Goal: Information Seeking & Learning: Learn about a topic

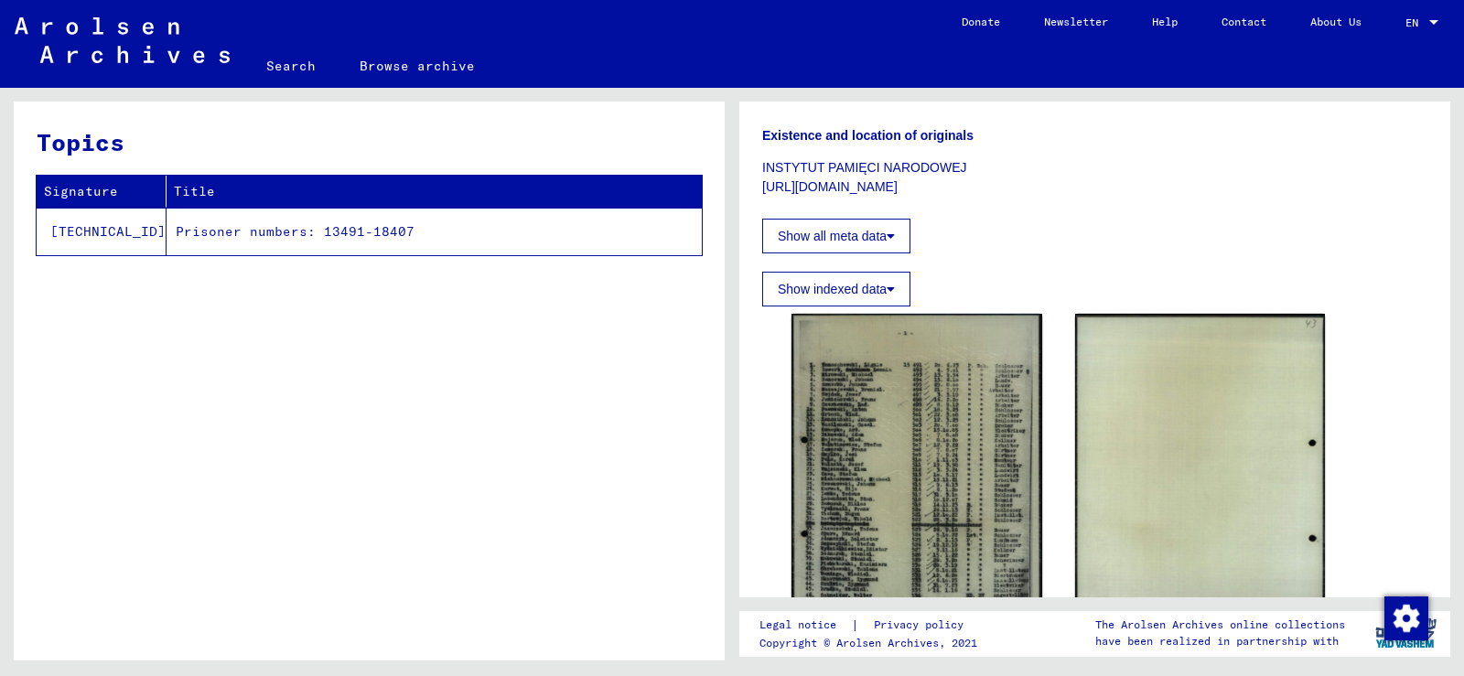
scroll to position [366, 0]
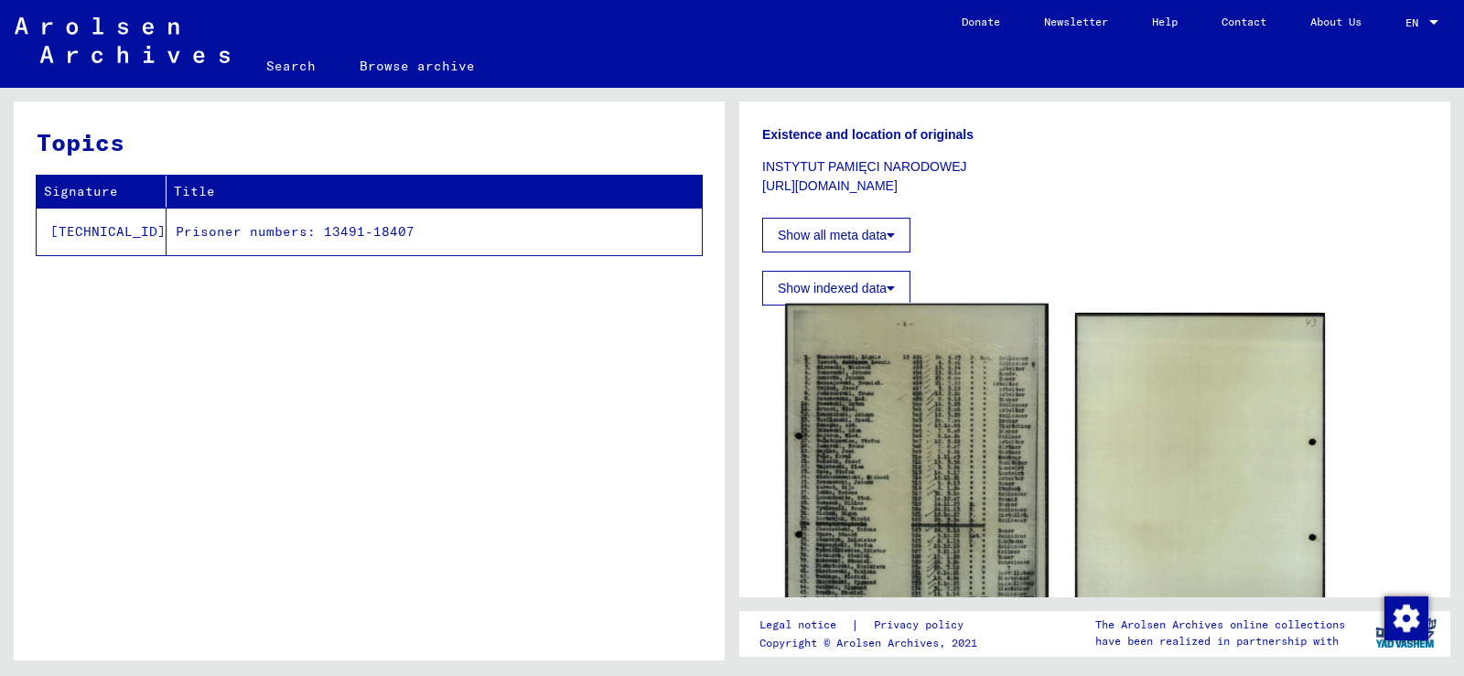
click at [926, 364] on img at bounding box center [916, 490] width 263 height 372
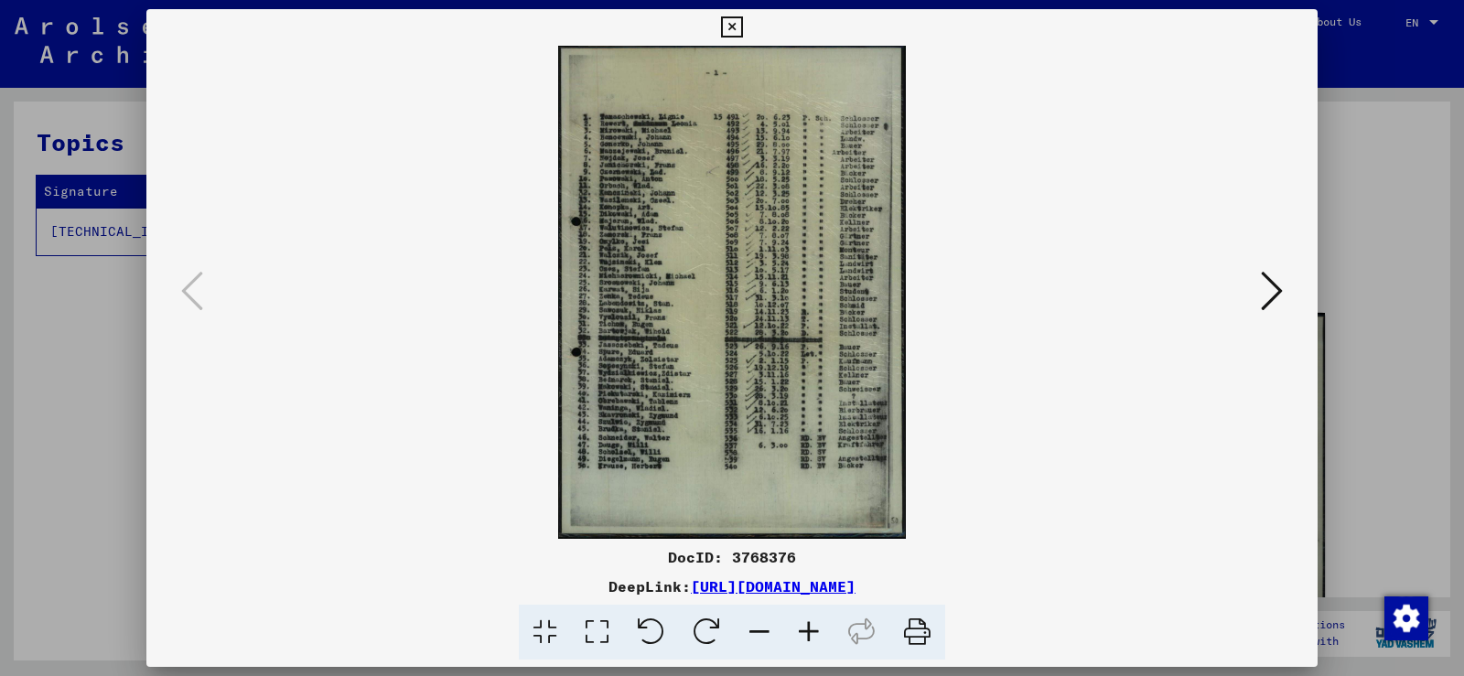
click at [808, 628] on icon at bounding box center [808, 633] width 49 height 56
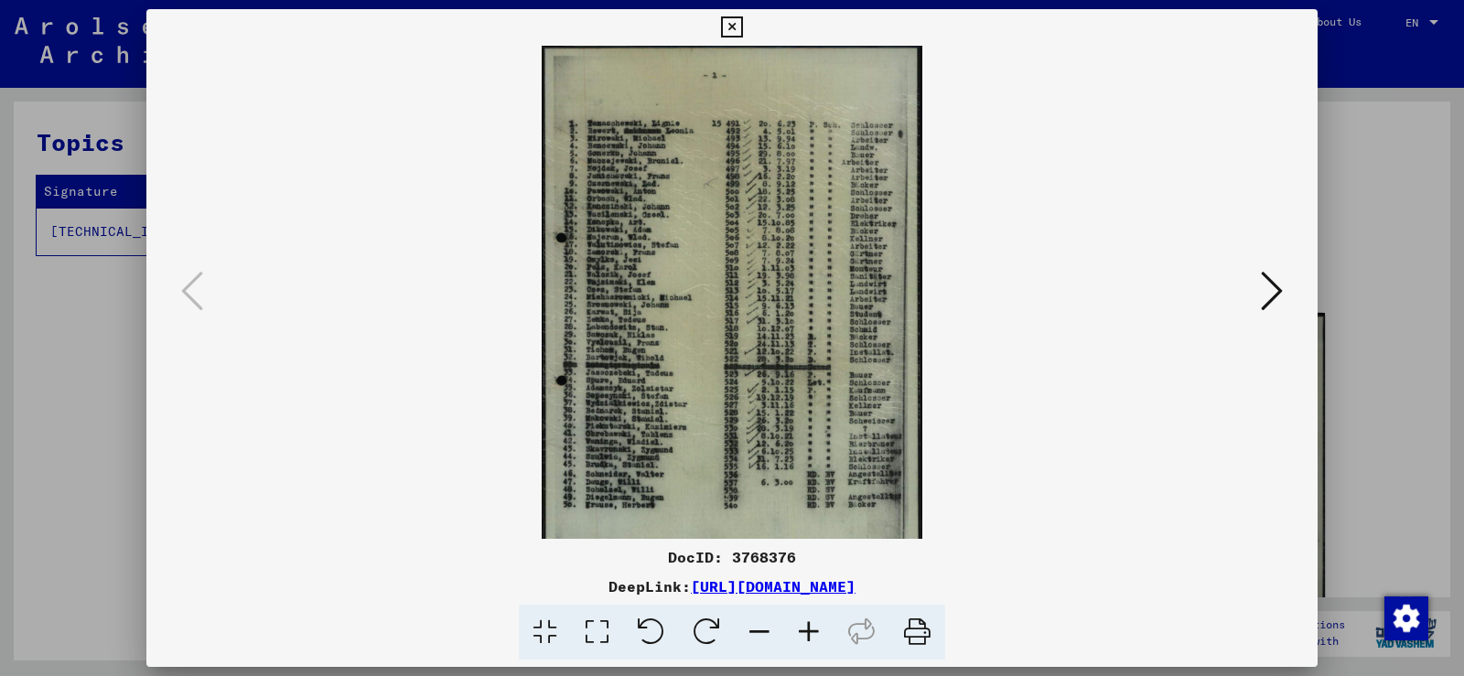
click at [815, 629] on icon at bounding box center [808, 633] width 49 height 56
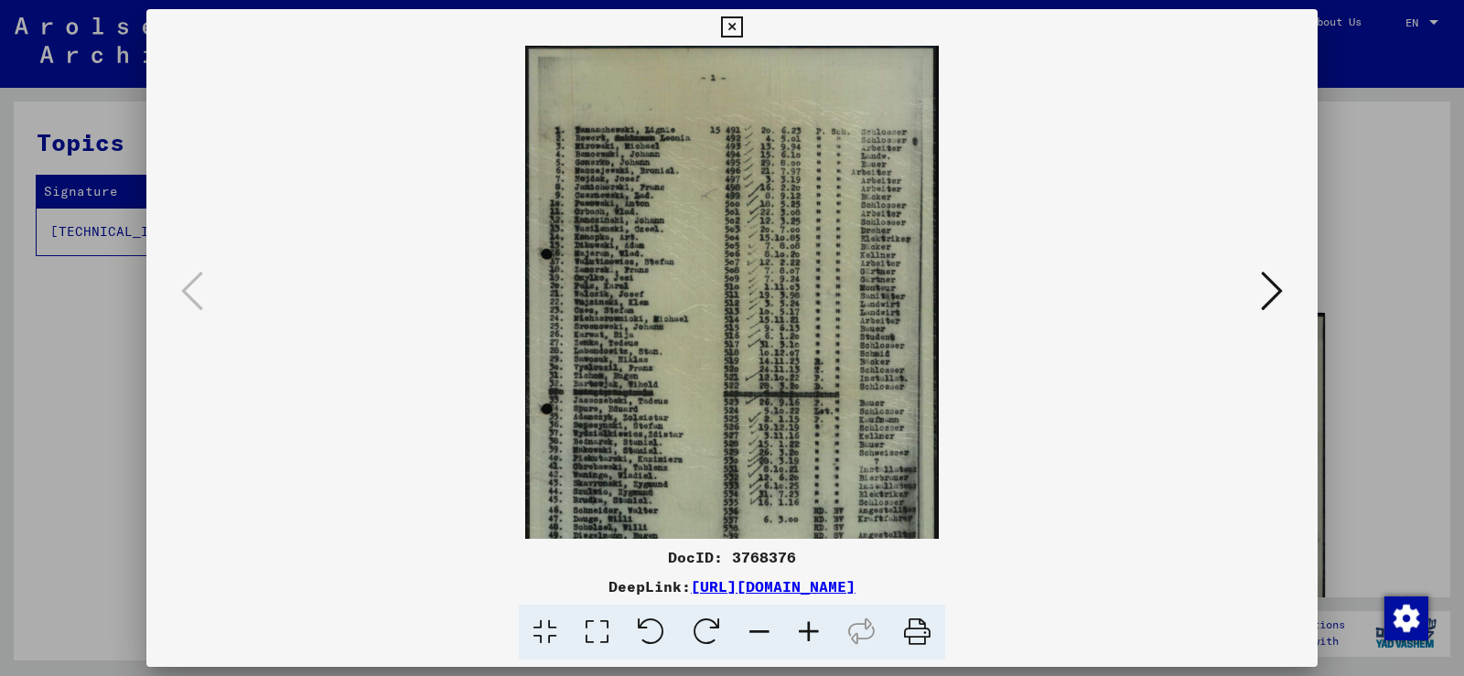
click at [819, 630] on icon at bounding box center [808, 633] width 49 height 56
click at [826, 632] on icon at bounding box center [808, 633] width 49 height 56
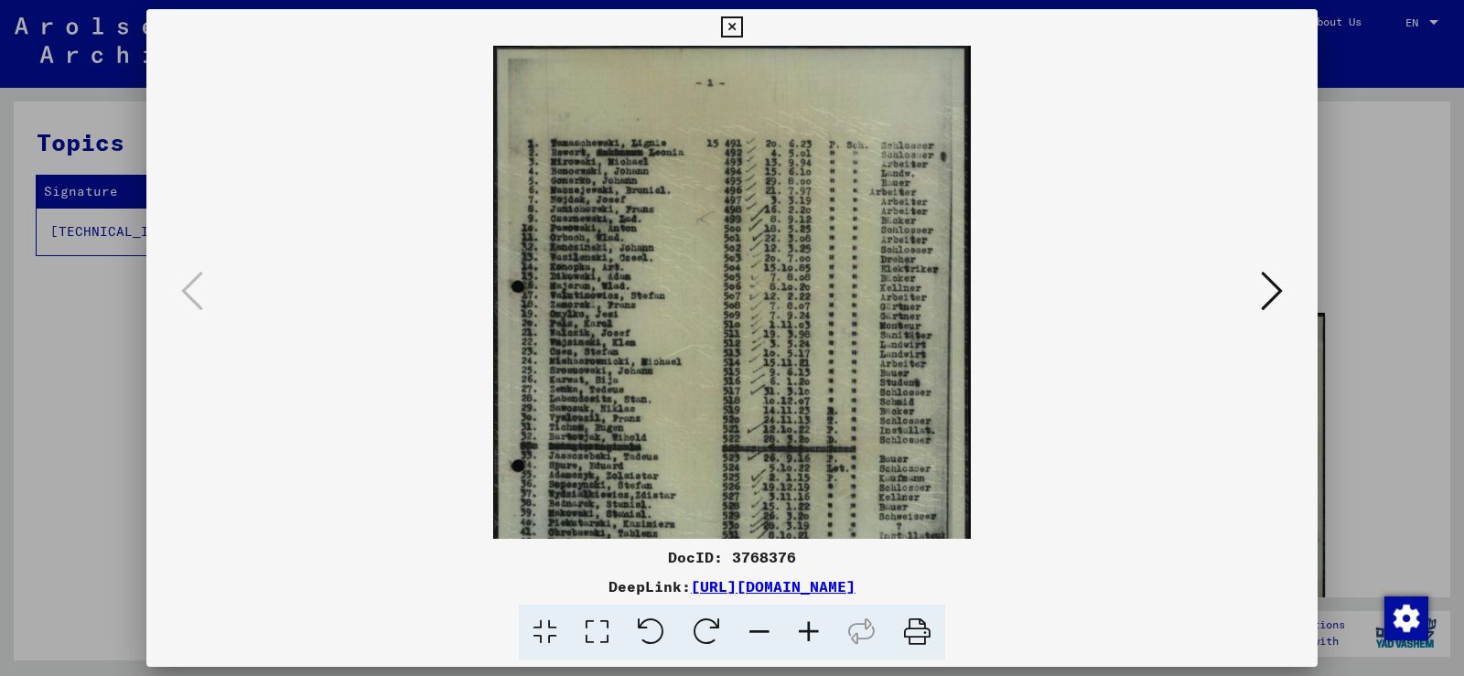
click at [826, 632] on icon at bounding box center [808, 633] width 49 height 56
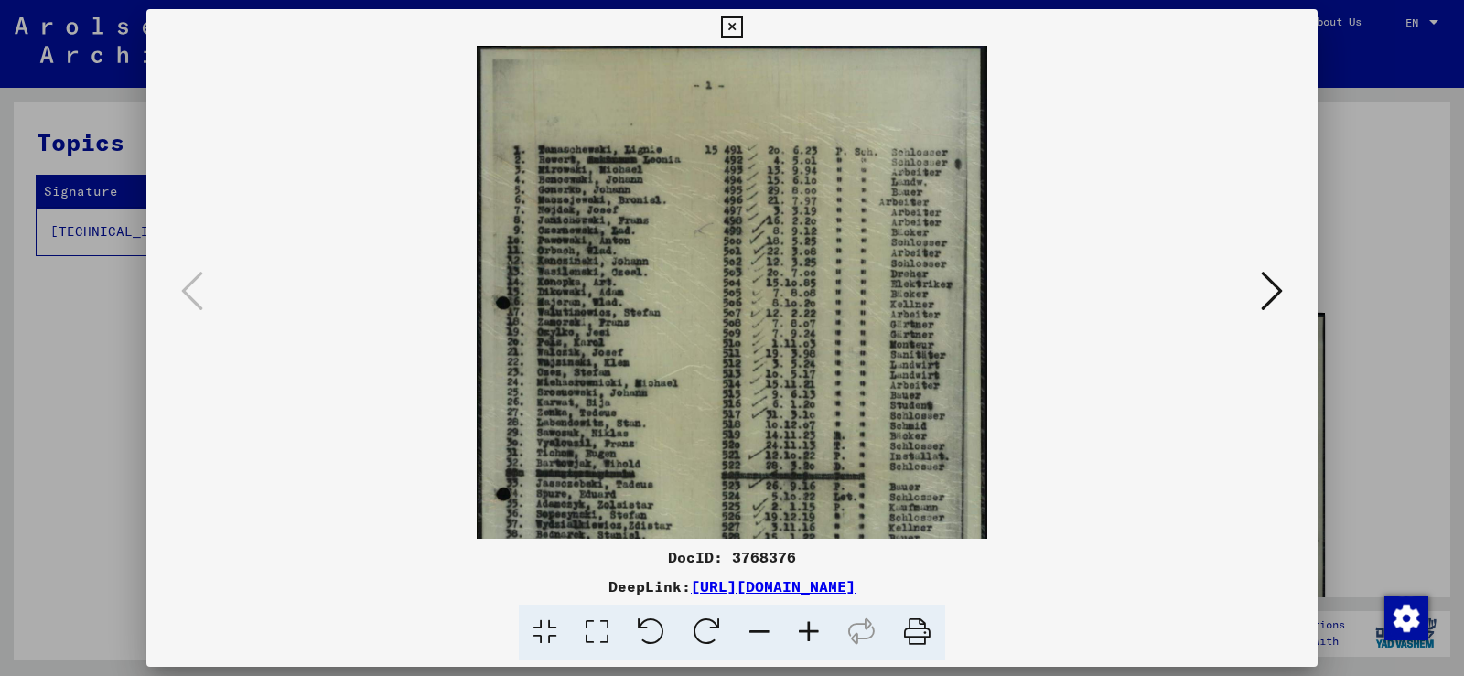
click at [829, 633] on icon at bounding box center [808, 633] width 49 height 56
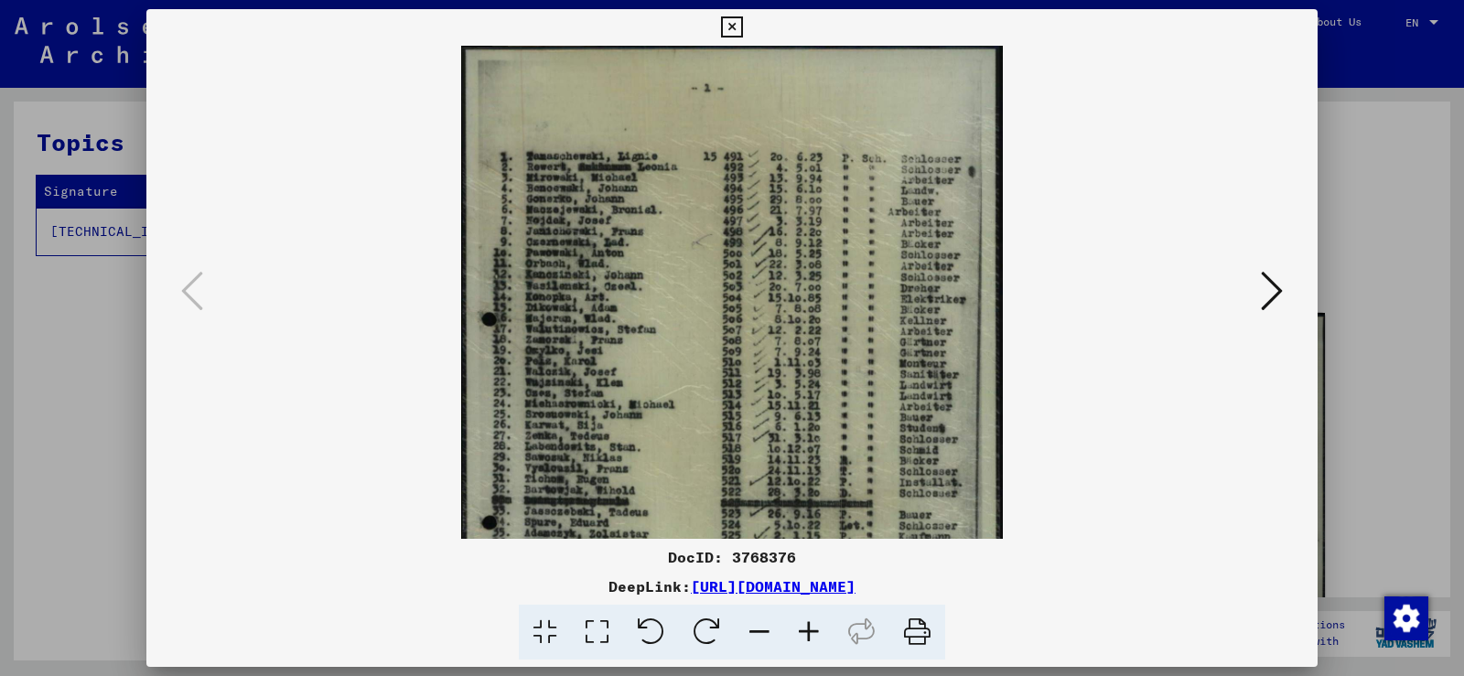
click at [829, 633] on icon at bounding box center [808, 633] width 49 height 56
click at [832, 634] on icon at bounding box center [808, 633] width 49 height 56
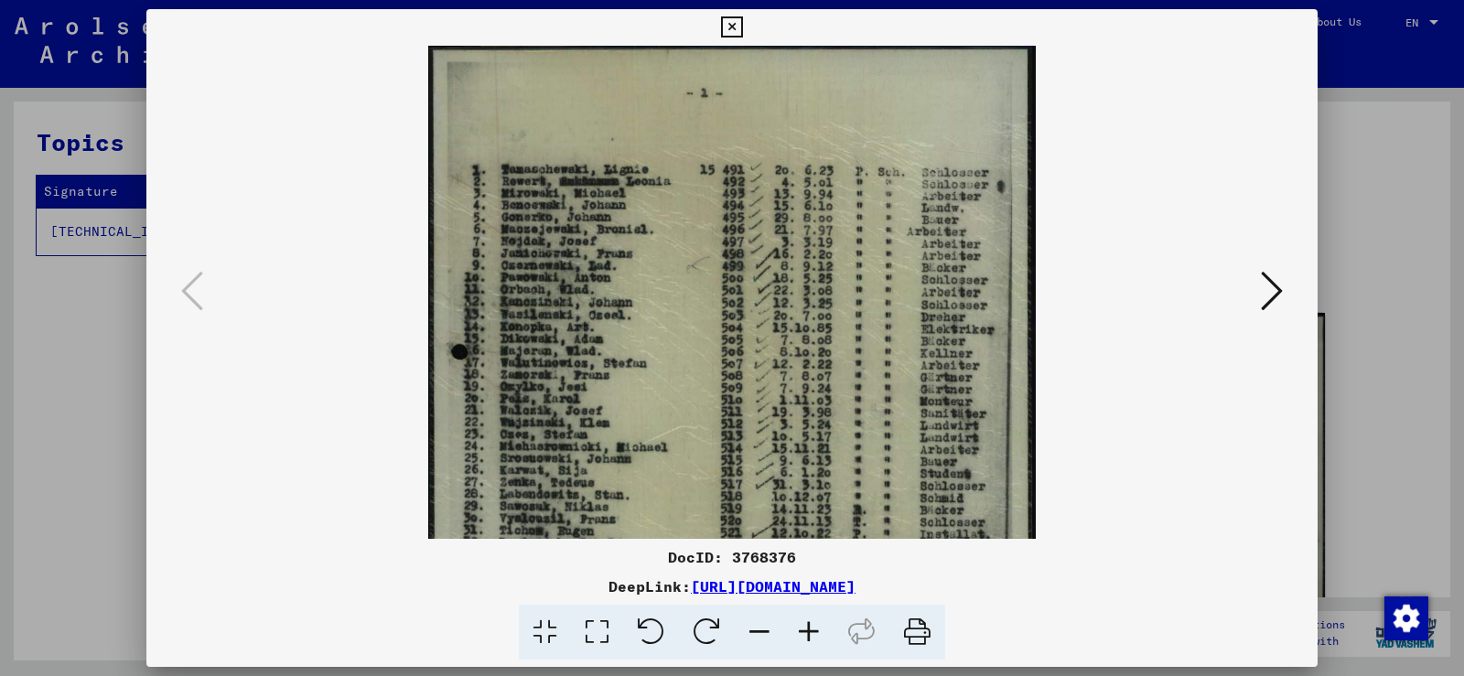
click at [832, 635] on icon at bounding box center [808, 633] width 49 height 56
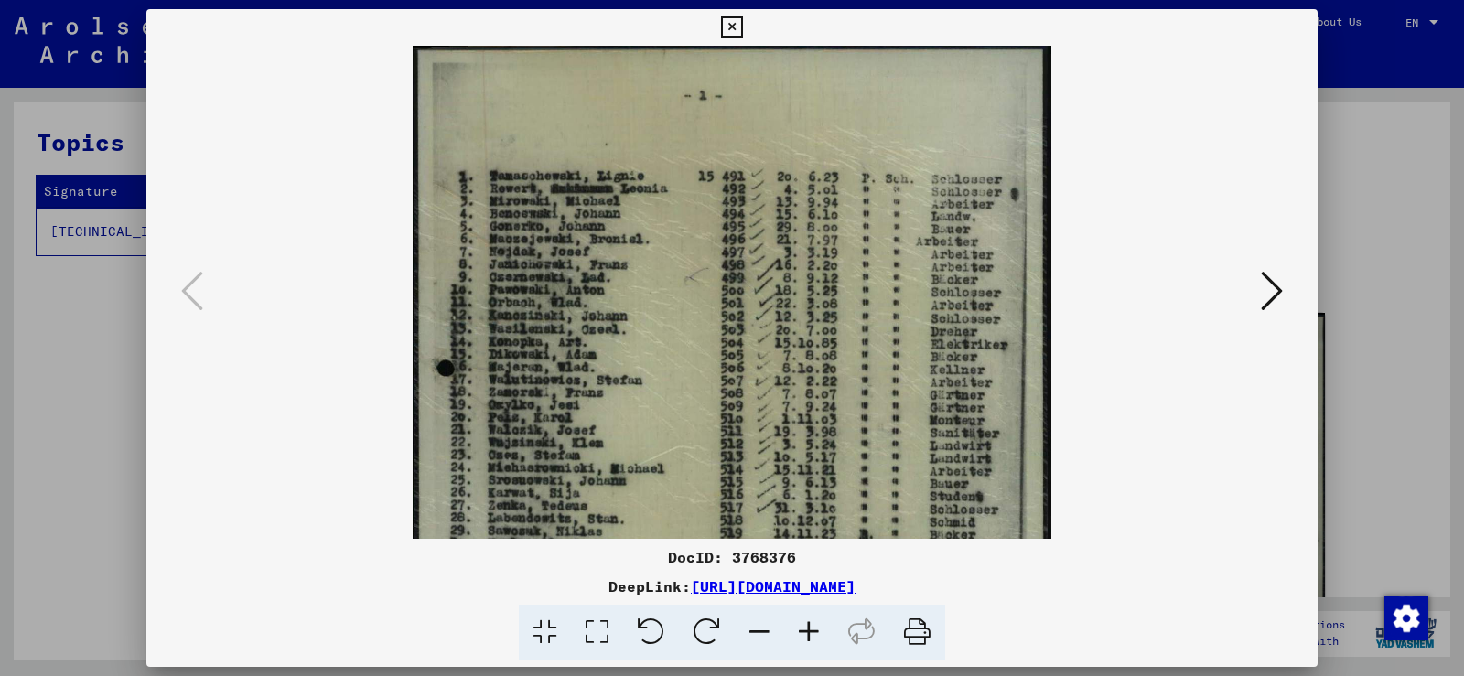
click at [832, 635] on icon at bounding box center [808, 633] width 49 height 56
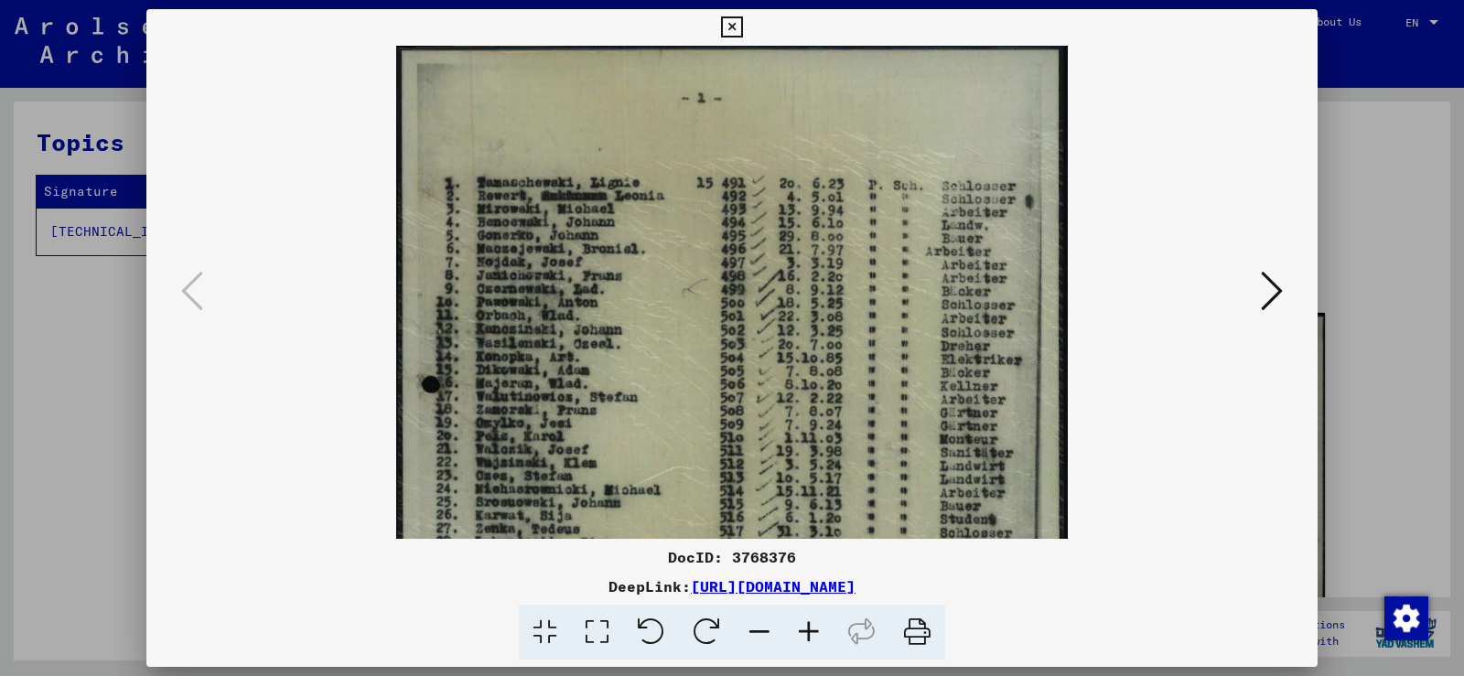
click at [832, 635] on icon at bounding box center [808, 633] width 49 height 56
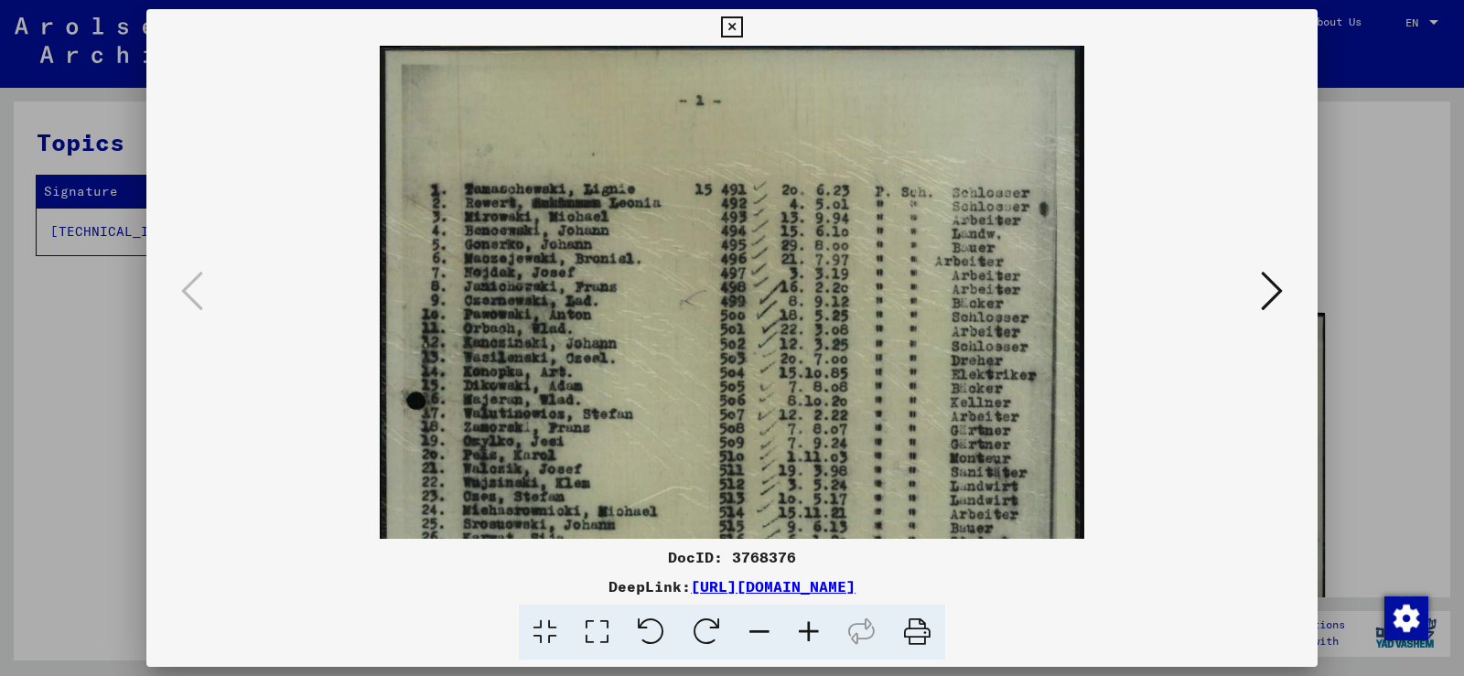
click at [833, 636] on span at bounding box center [732, 633] width 426 height 56
